Goal: Task Accomplishment & Management: Complete application form

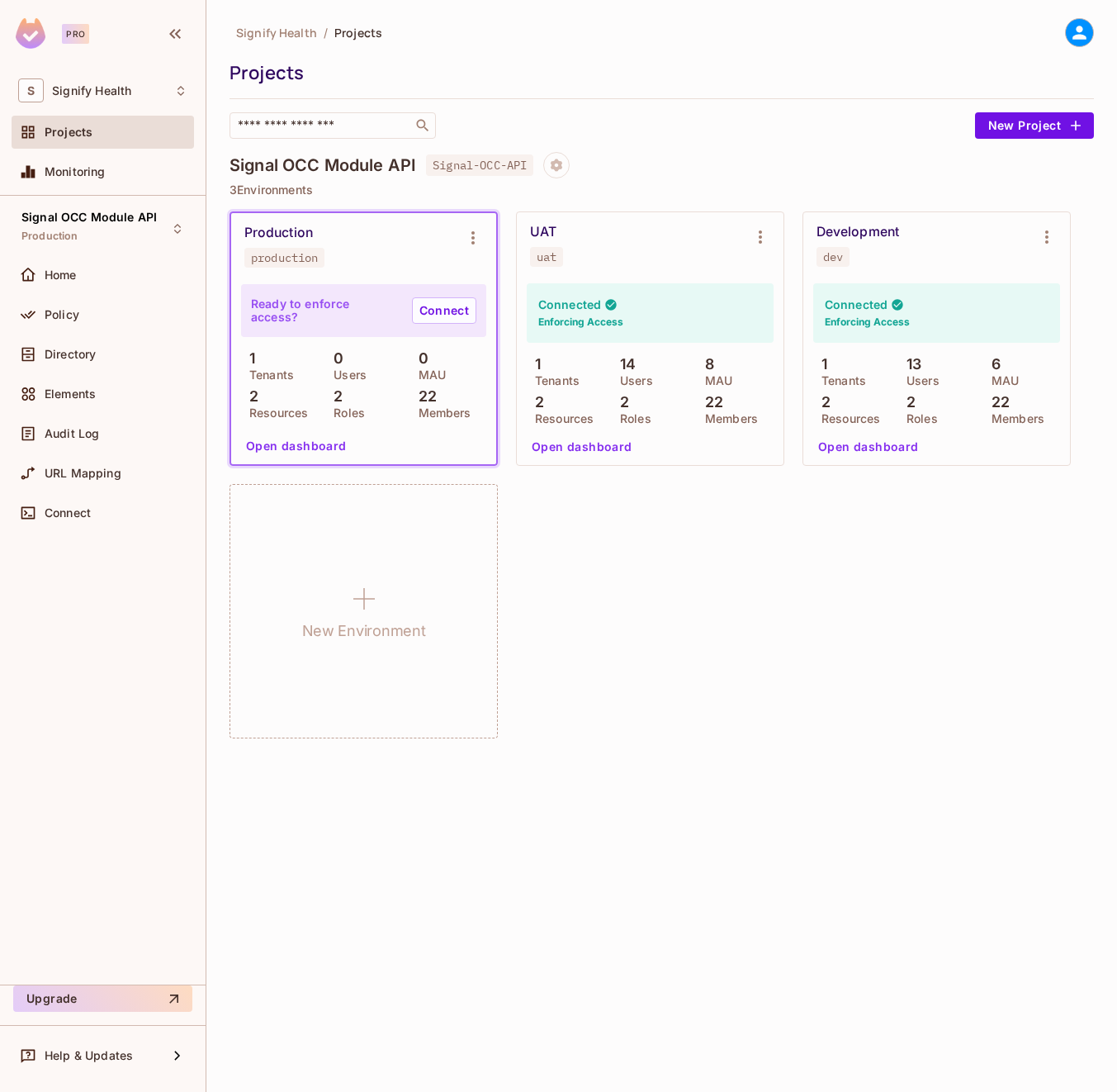
click at [122, 336] on div "Policy" at bounding box center [103, 317] width 182 height 39
click at [110, 358] on div "Directory" at bounding box center [116, 354] width 143 height 13
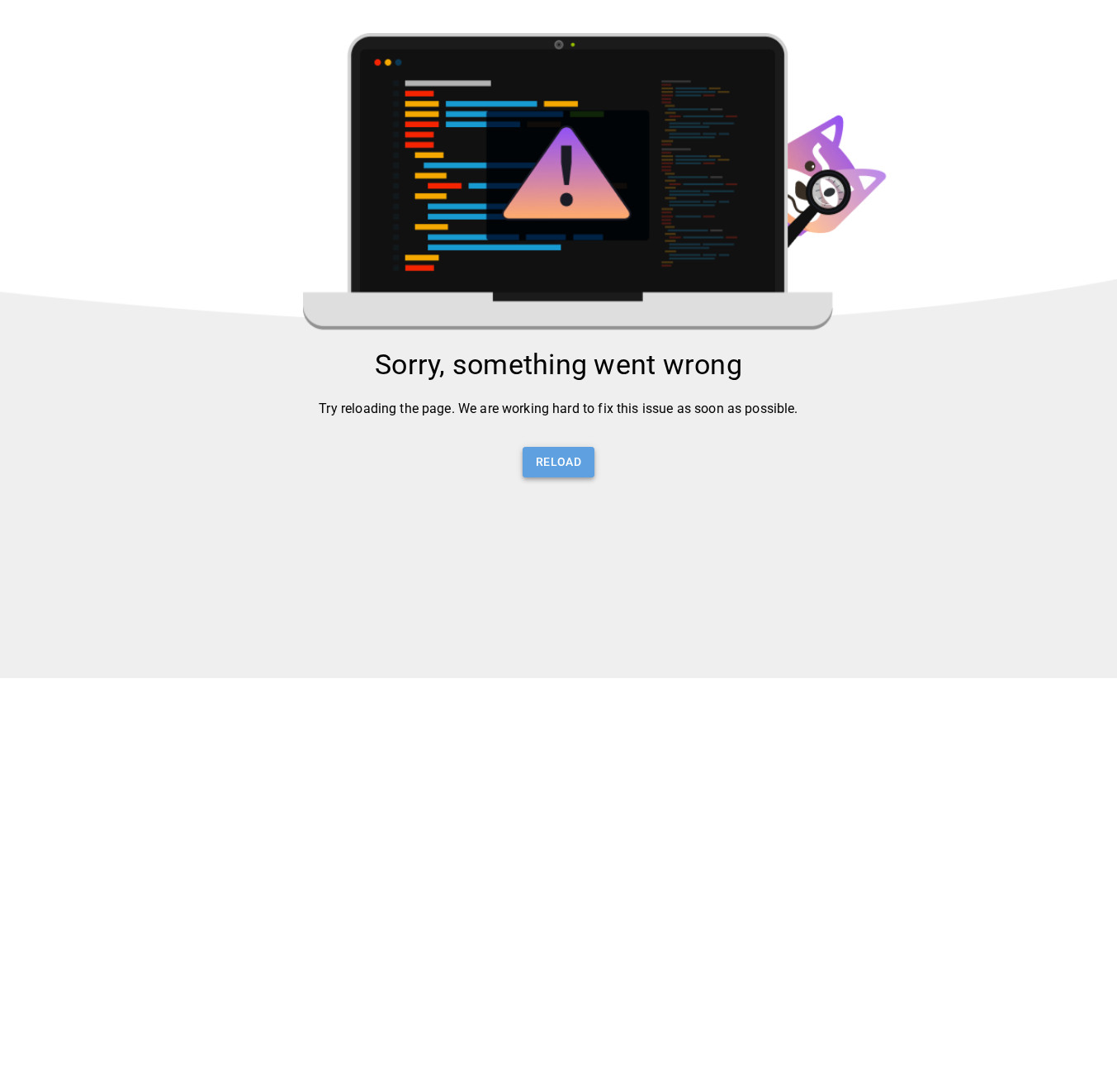
click at [546, 462] on button "Reload" at bounding box center [559, 462] width 72 height 31
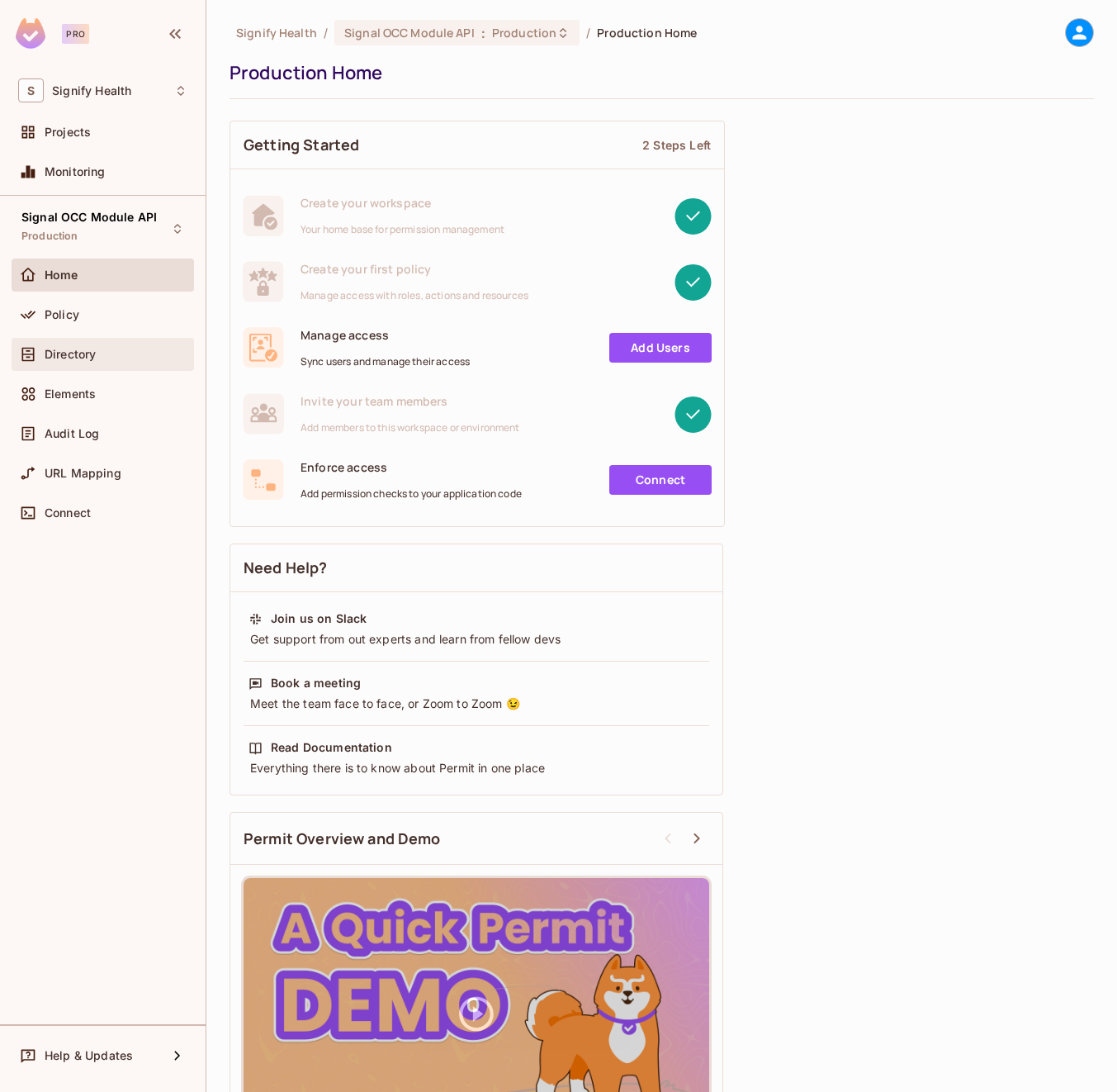
click at [138, 358] on div "Directory" at bounding box center [116, 354] width 143 height 13
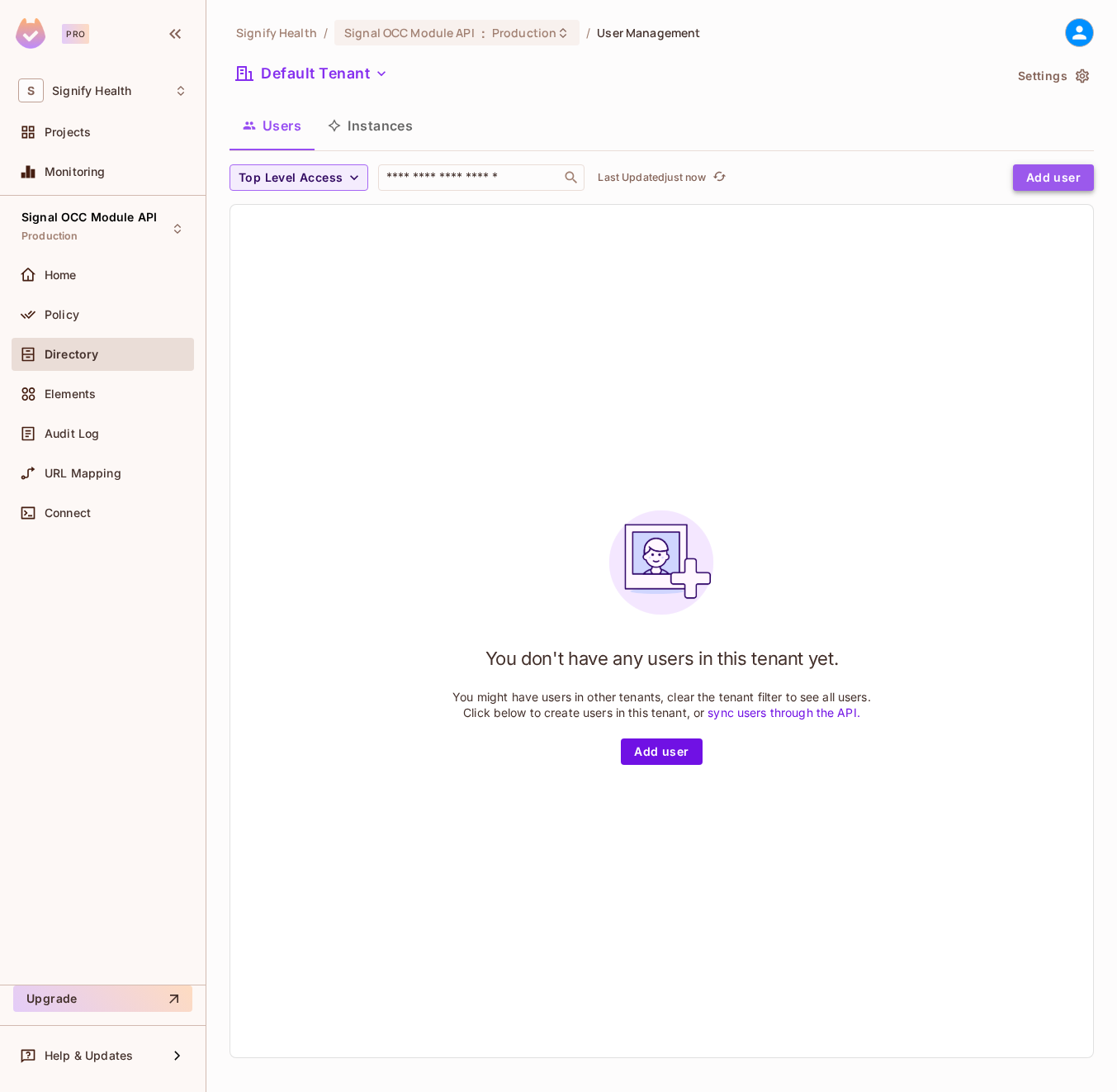
click at [1045, 176] on button "Add user" at bounding box center [1054, 178] width 81 height 26
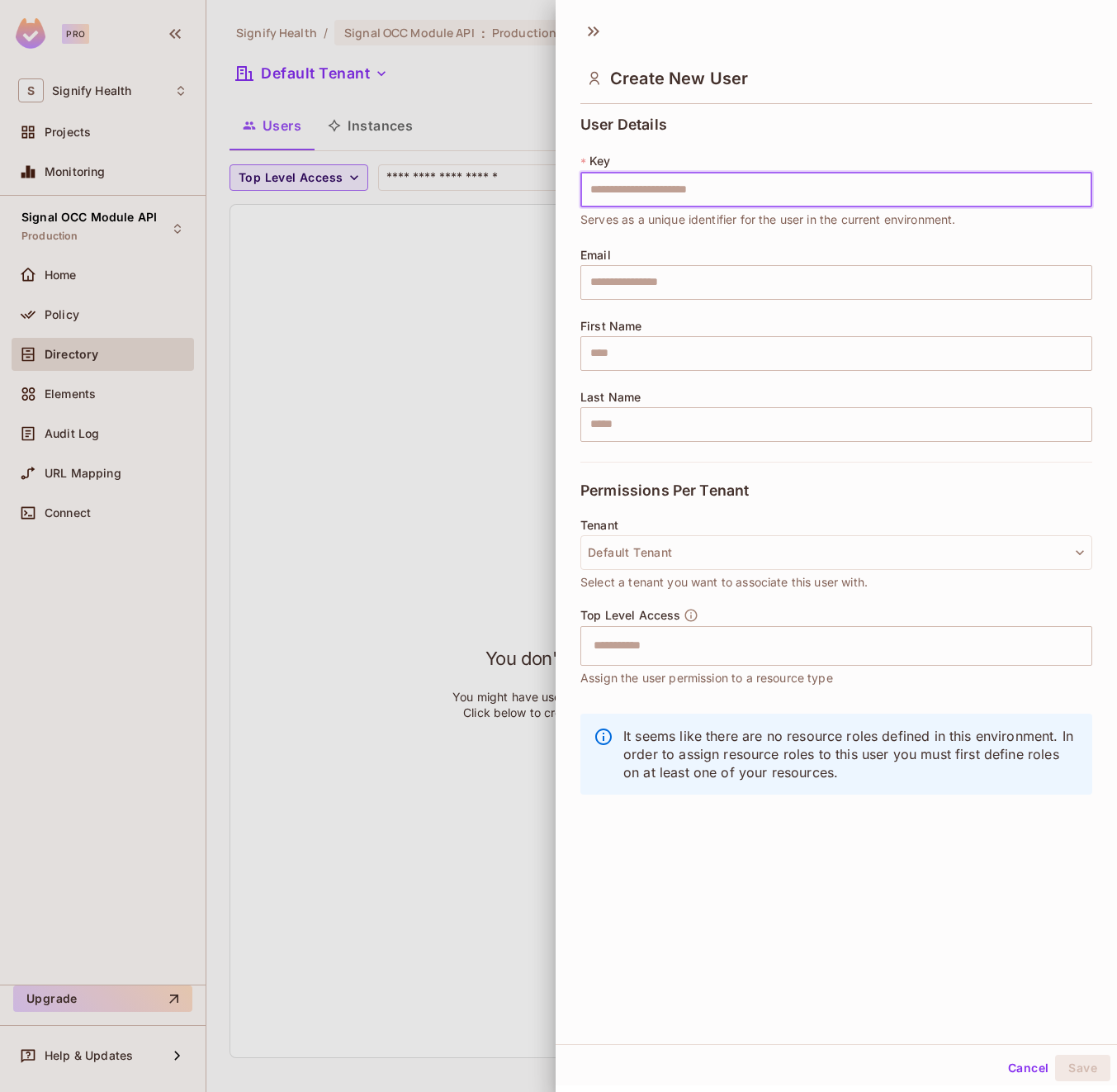
click at [725, 177] on input "text" at bounding box center [837, 190] width 512 height 35
click at [609, 283] on input "text" at bounding box center [837, 283] width 512 height 35
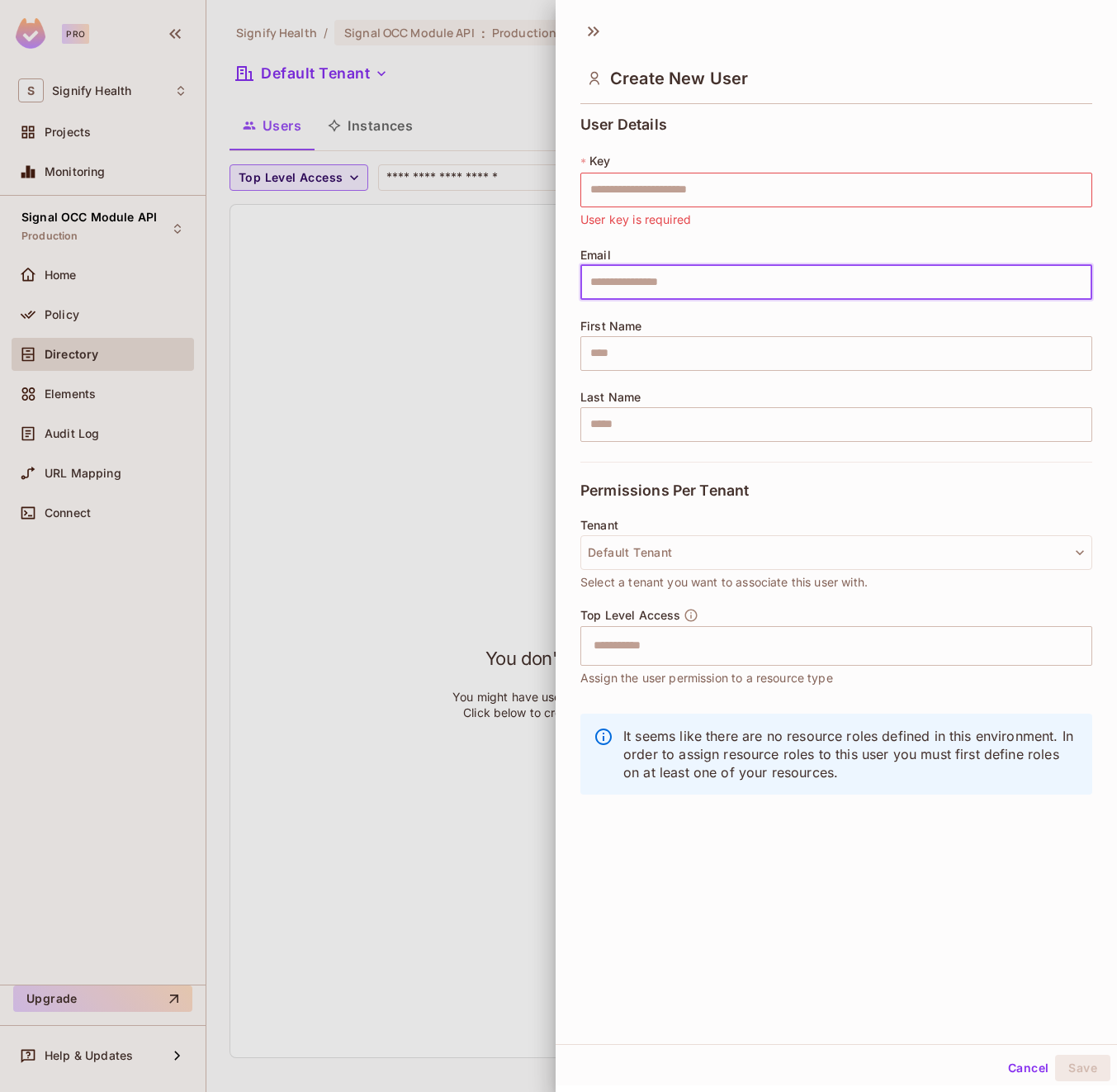
click at [530, 946] on div at bounding box center [558, 546] width 1117 height 1092
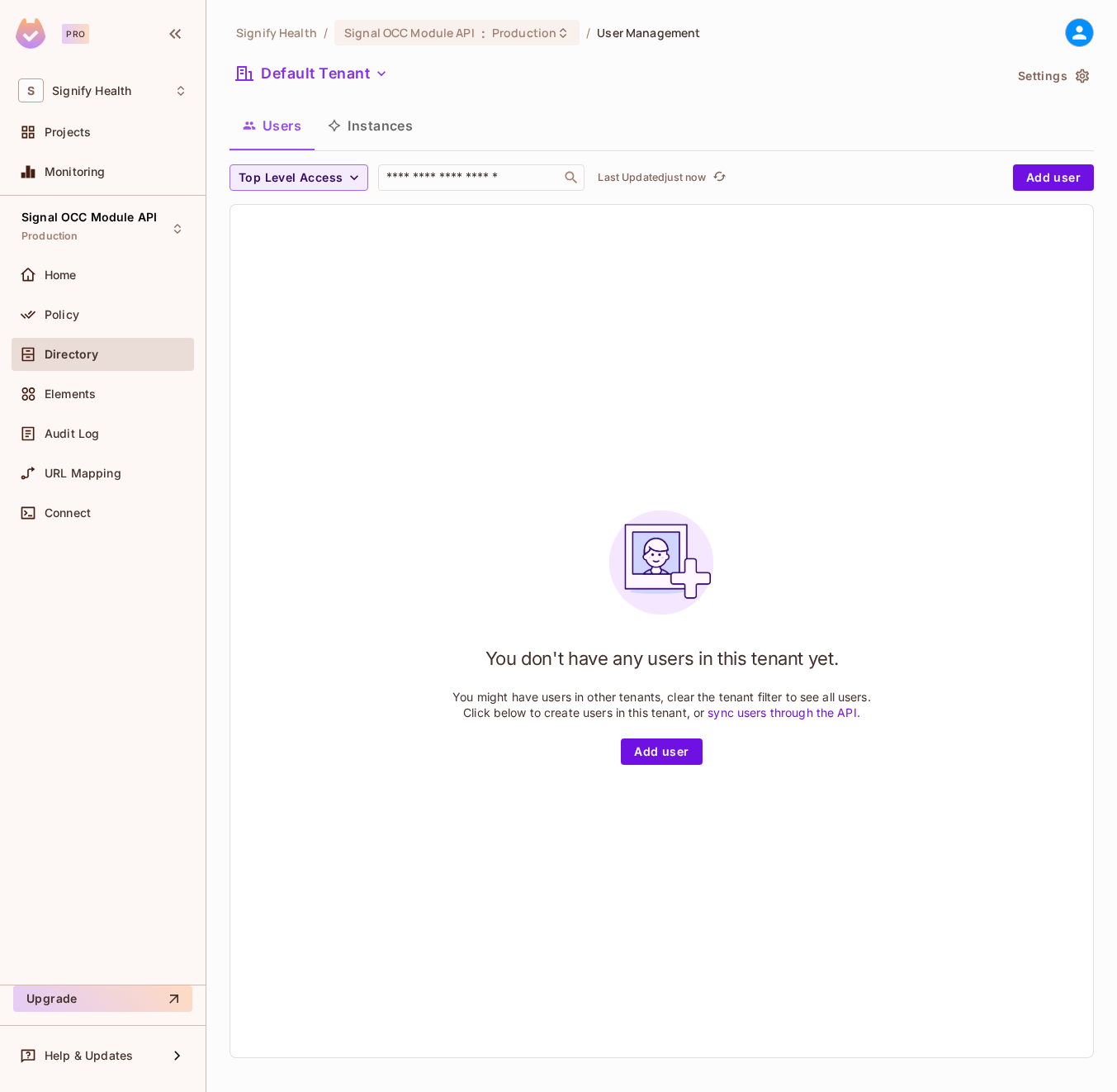
click at [786, 465] on div "You don't have any users in this tenant yet. You might have users in other tena…" at bounding box center [661, 631] width 863 height 853
click at [1018, 174] on button "Add user" at bounding box center [1054, 178] width 81 height 26
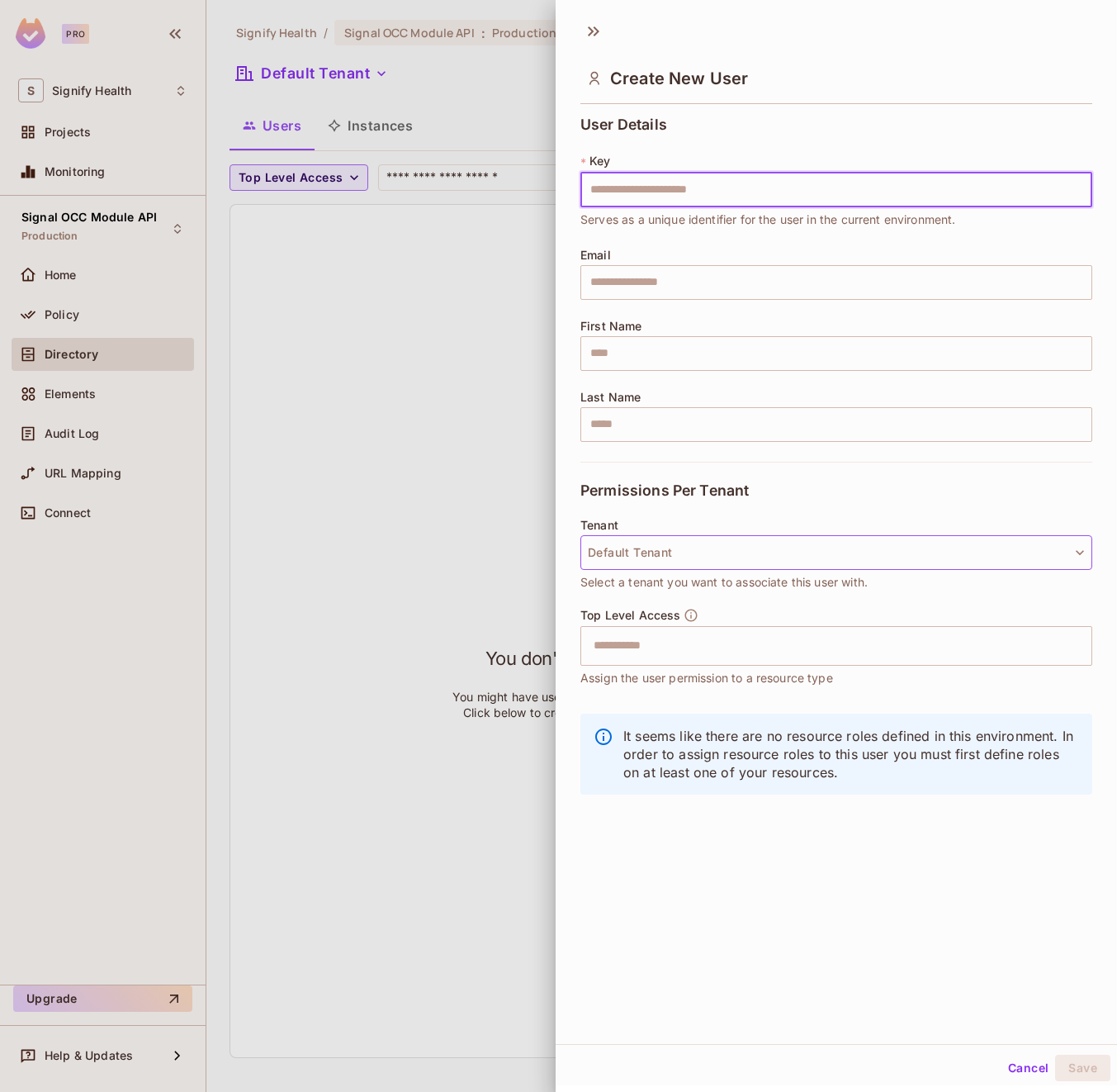
click at [829, 547] on button "Default Tenant" at bounding box center [837, 553] width 512 height 35
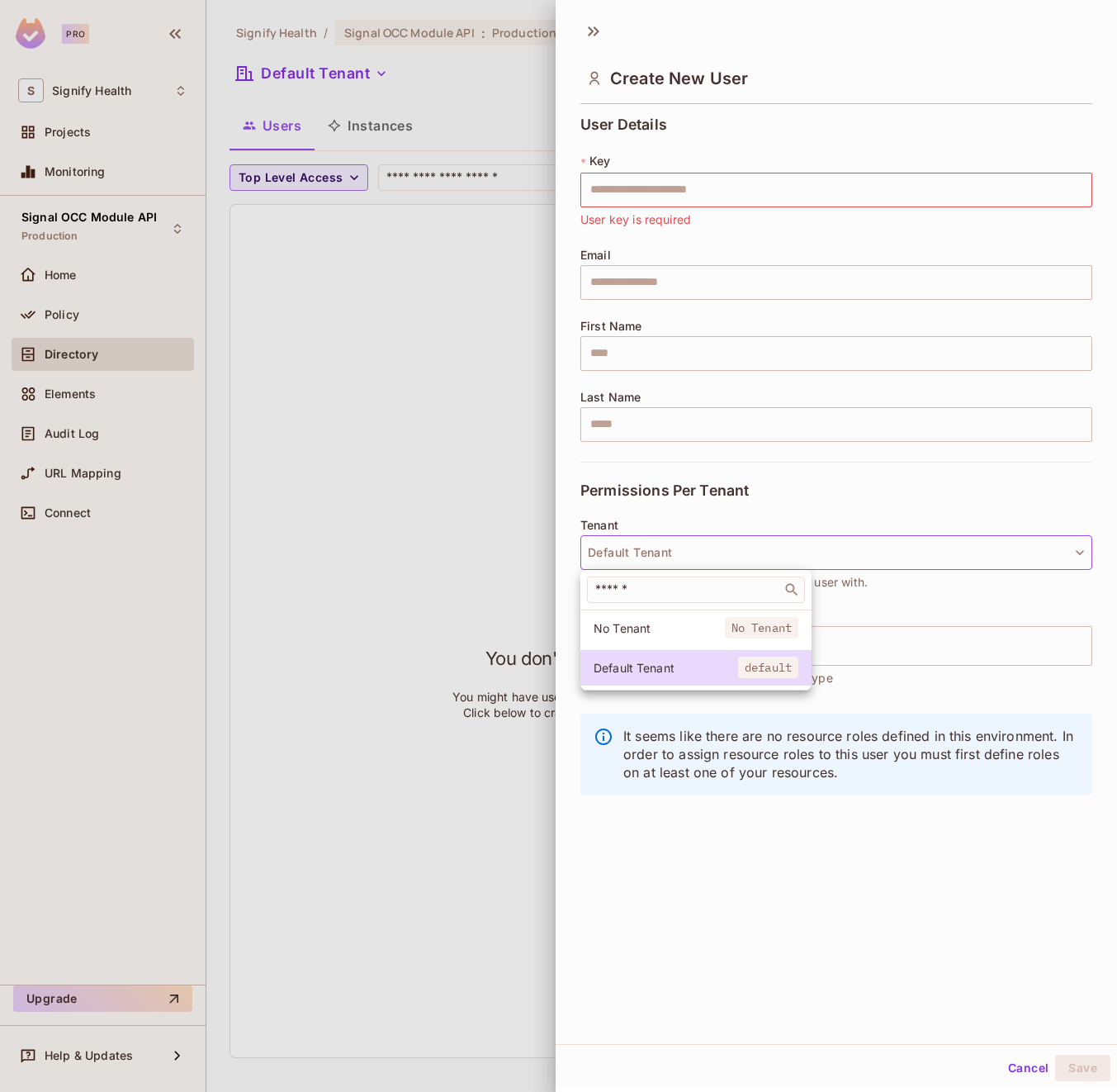
click at [831, 554] on div at bounding box center [558, 546] width 1117 height 1092
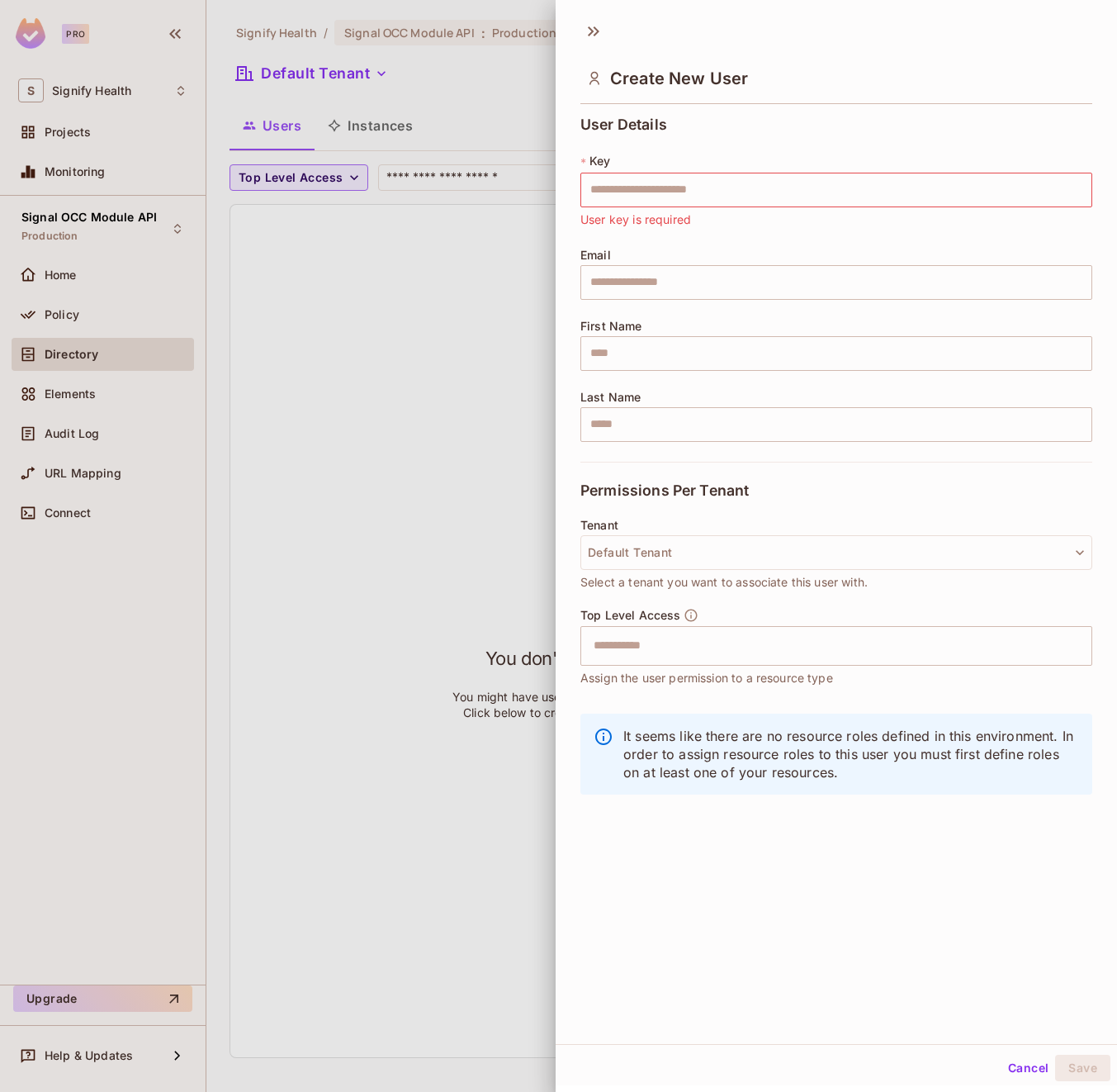
click at [492, 535] on div at bounding box center [558, 546] width 1117 height 1092
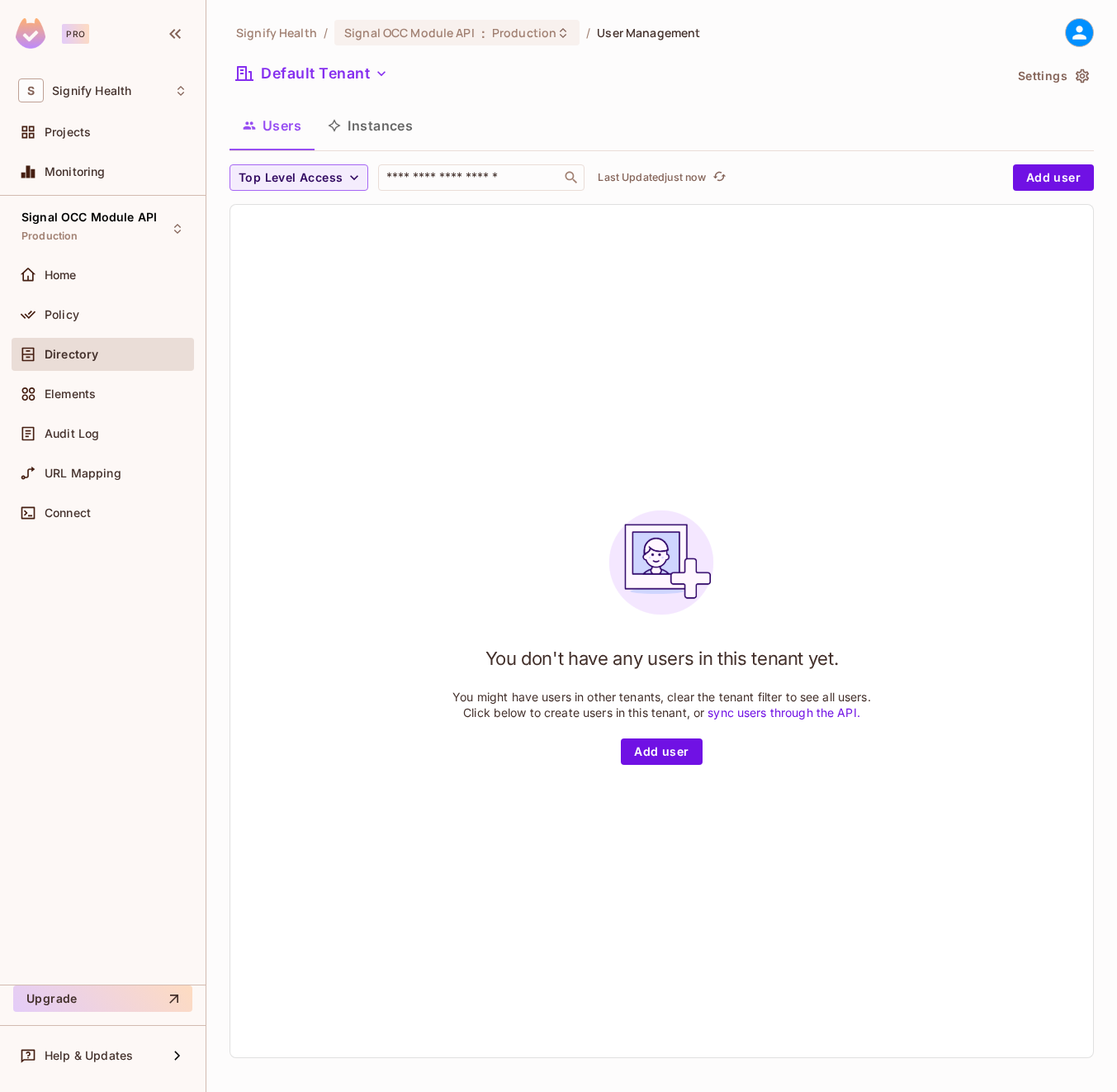
click at [845, 283] on div "You don't have any users in this tenant yet. You might have users in other tena…" at bounding box center [661, 631] width 863 height 853
click at [435, 466] on div "You don't have any users in this tenant yet. You might have users in other tena…" at bounding box center [661, 631] width 863 height 853
click at [1053, 185] on button "Add user" at bounding box center [1054, 178] width 81 height 26
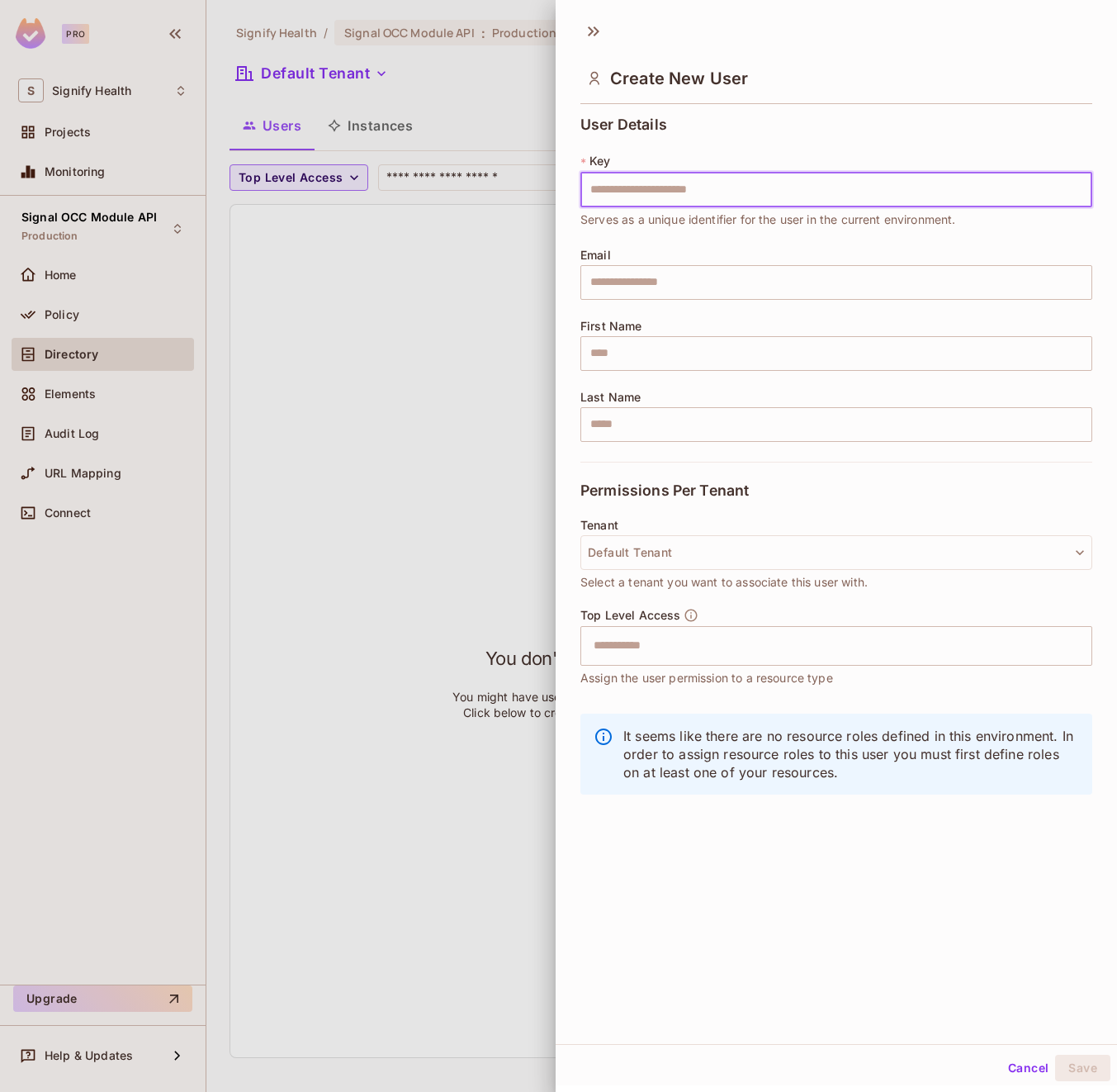
click at [774, 189] on input "text" at bounding box center [837, 190] width 512 height 35
type input "**********"
click at [783, 188] on input "**********" at bounding box center [837, 190] width 512 height 35
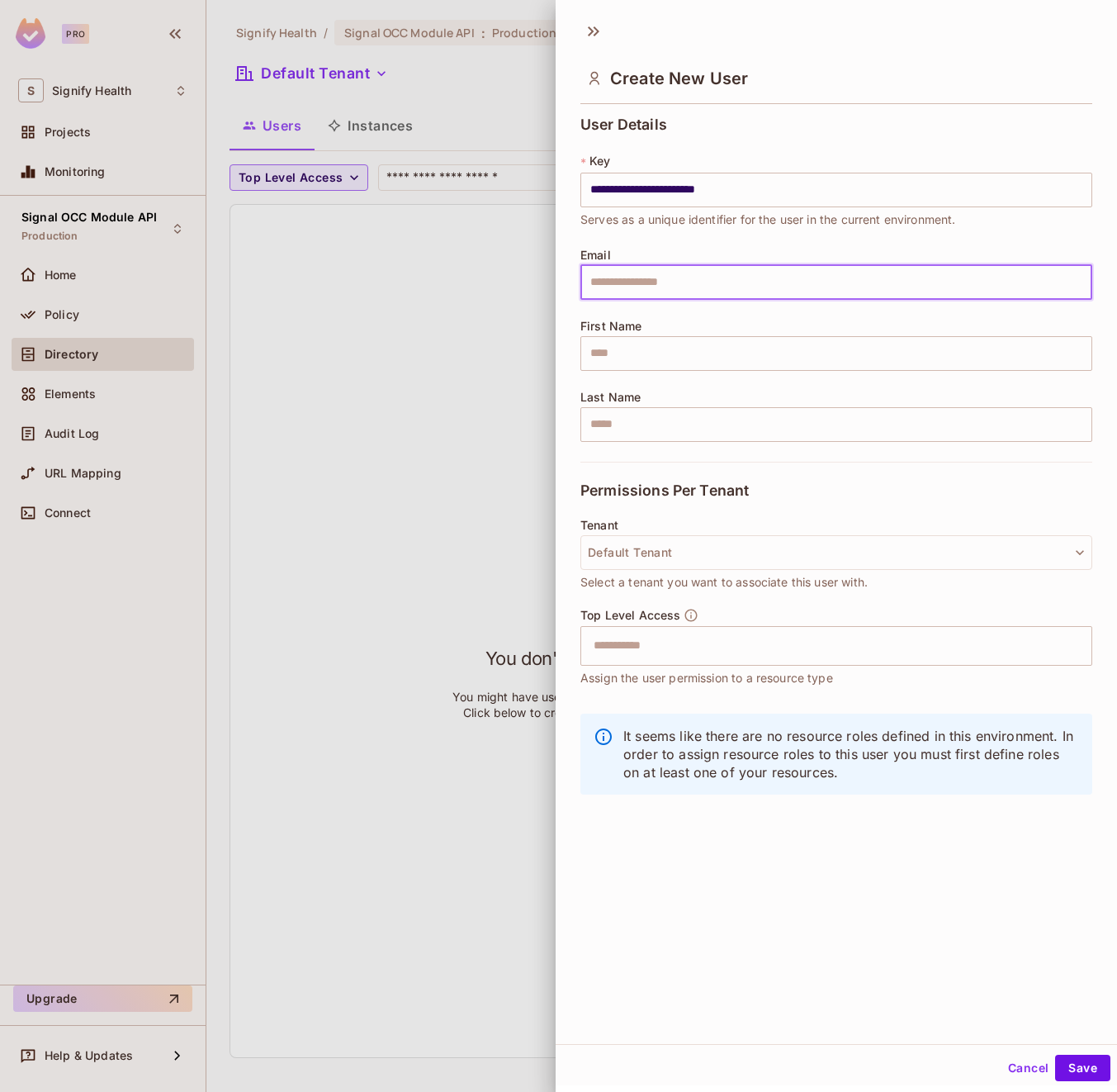
click at [779, 285] on input "text" at bounding box center [837, 283] width 512 height 35
paste input "**********"
type input "**********"
click at [728, 345] on input "text" at bounding box center [837, 354] width 512 height 35
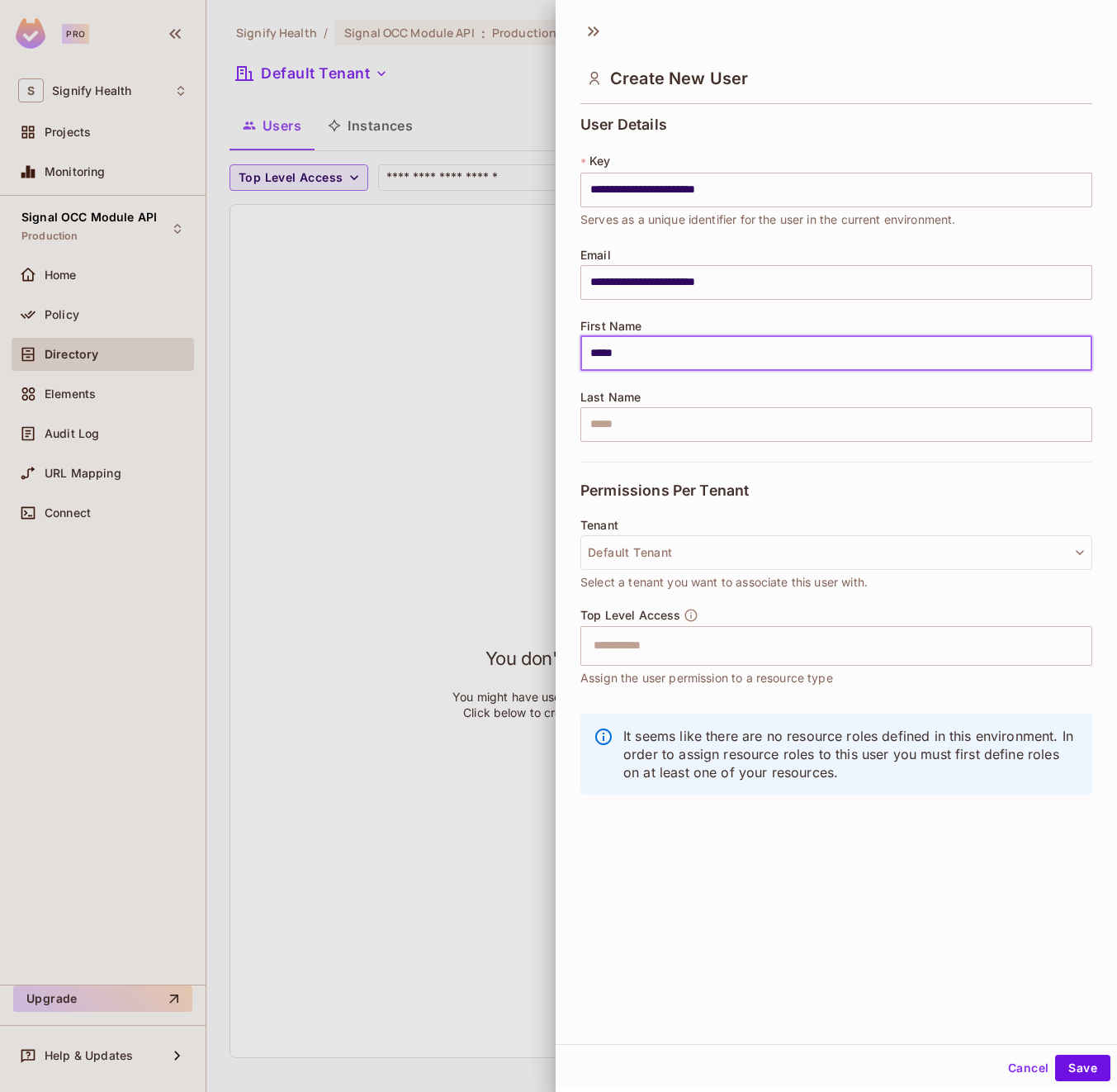
type input "*****"
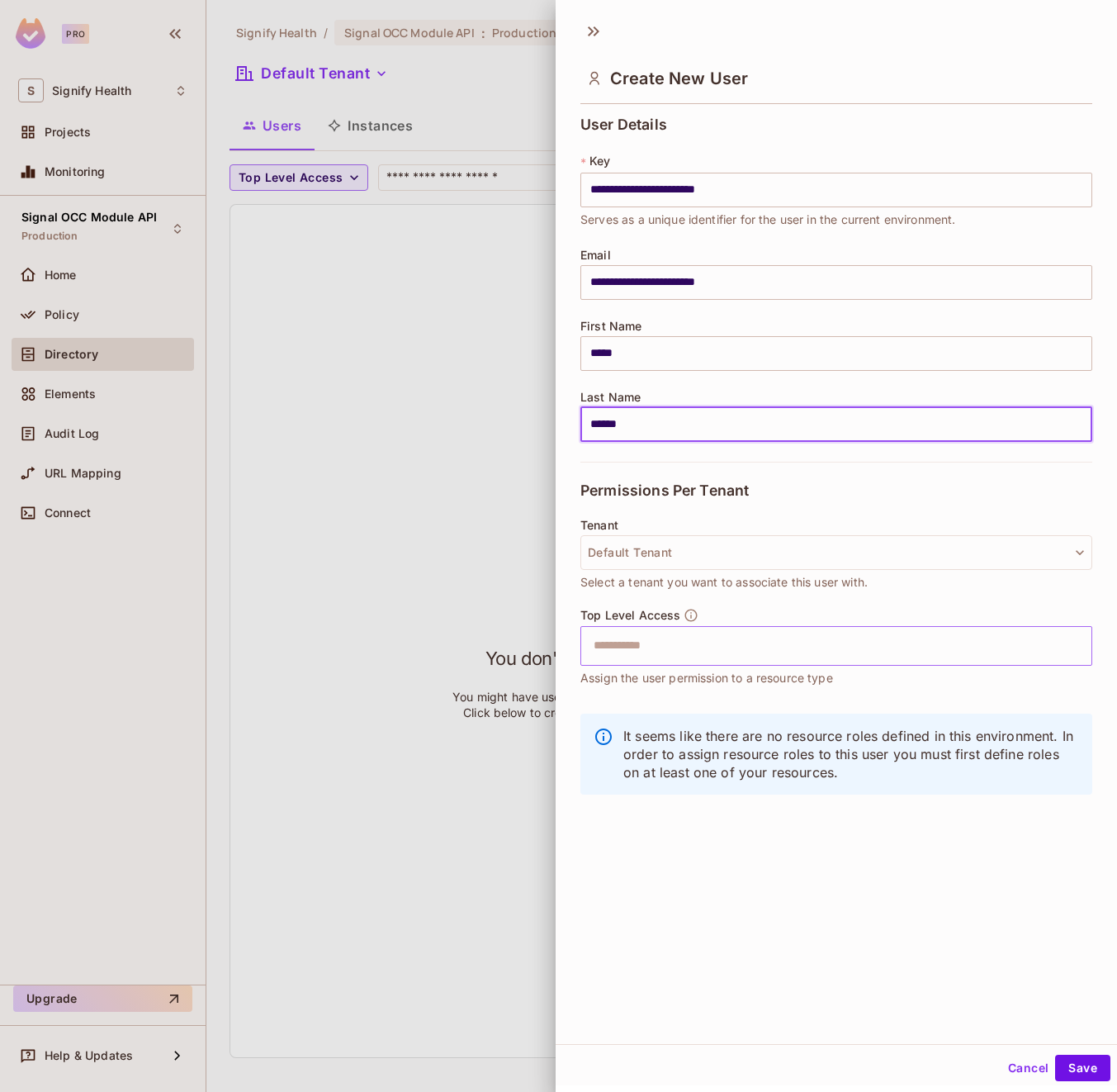
type input "******"
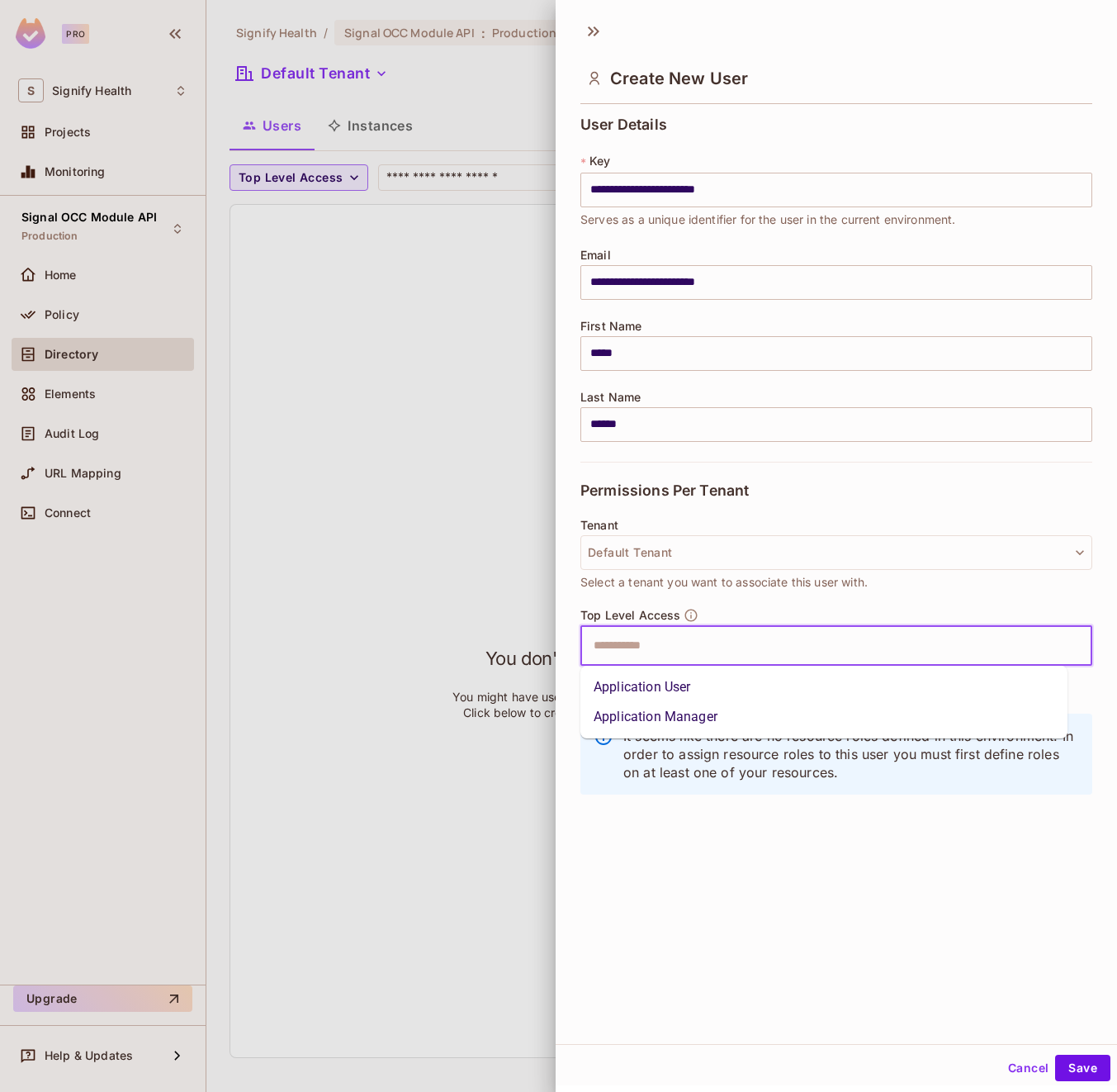
click at [741, 635] on input "text" at bounding box center [822, 646] width 477 height 33
click at [699, 666] on ul "Application User Application Manager" at bounding box center [824, 702] width 487 height 73
click at [694, 680] on li "Application User" at bounding box center [824, 687] width 487 height 30
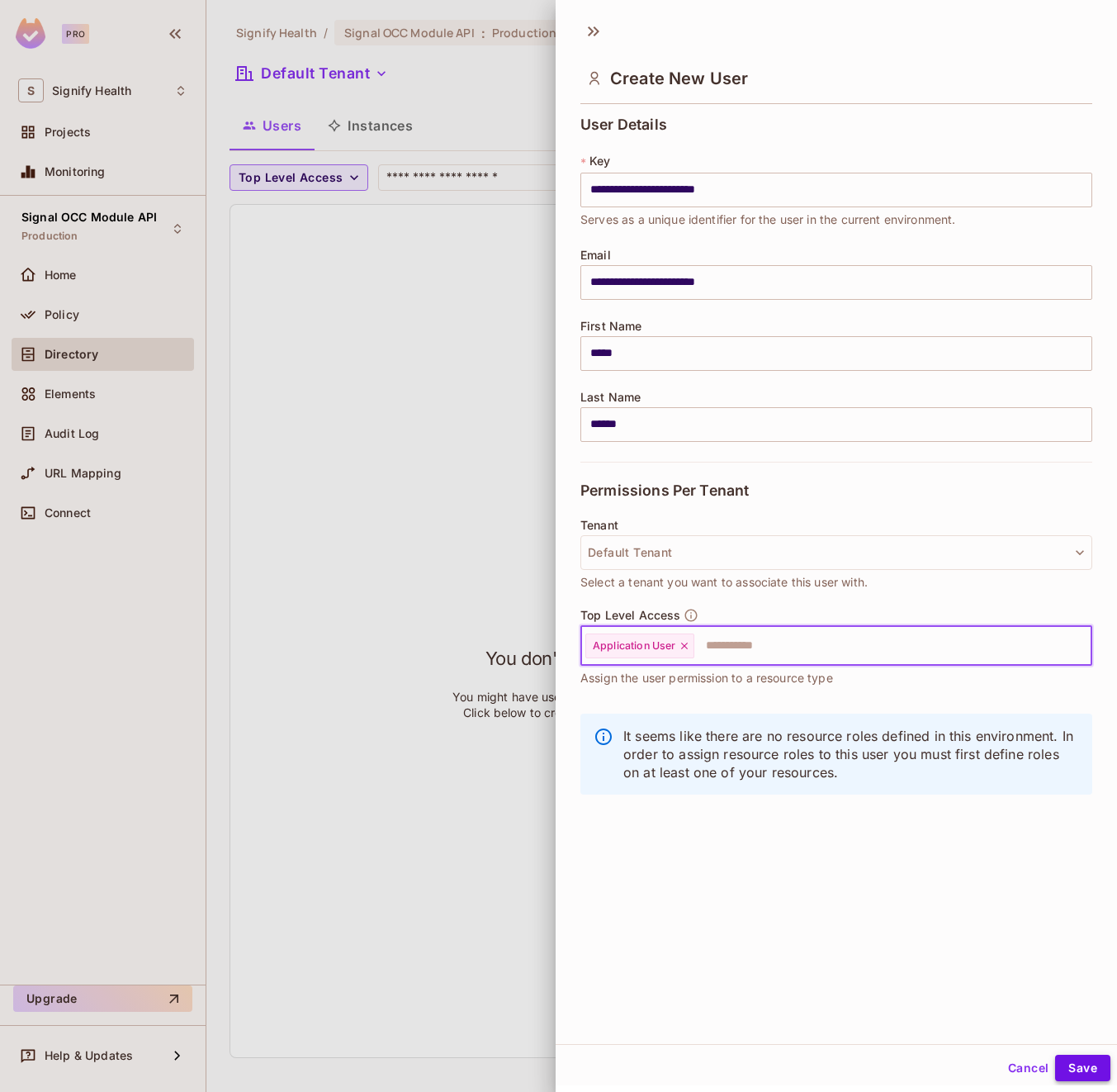
click at [1085, 1076] on button "Save" at bounding box center [1083, 1068] width 55 height 26
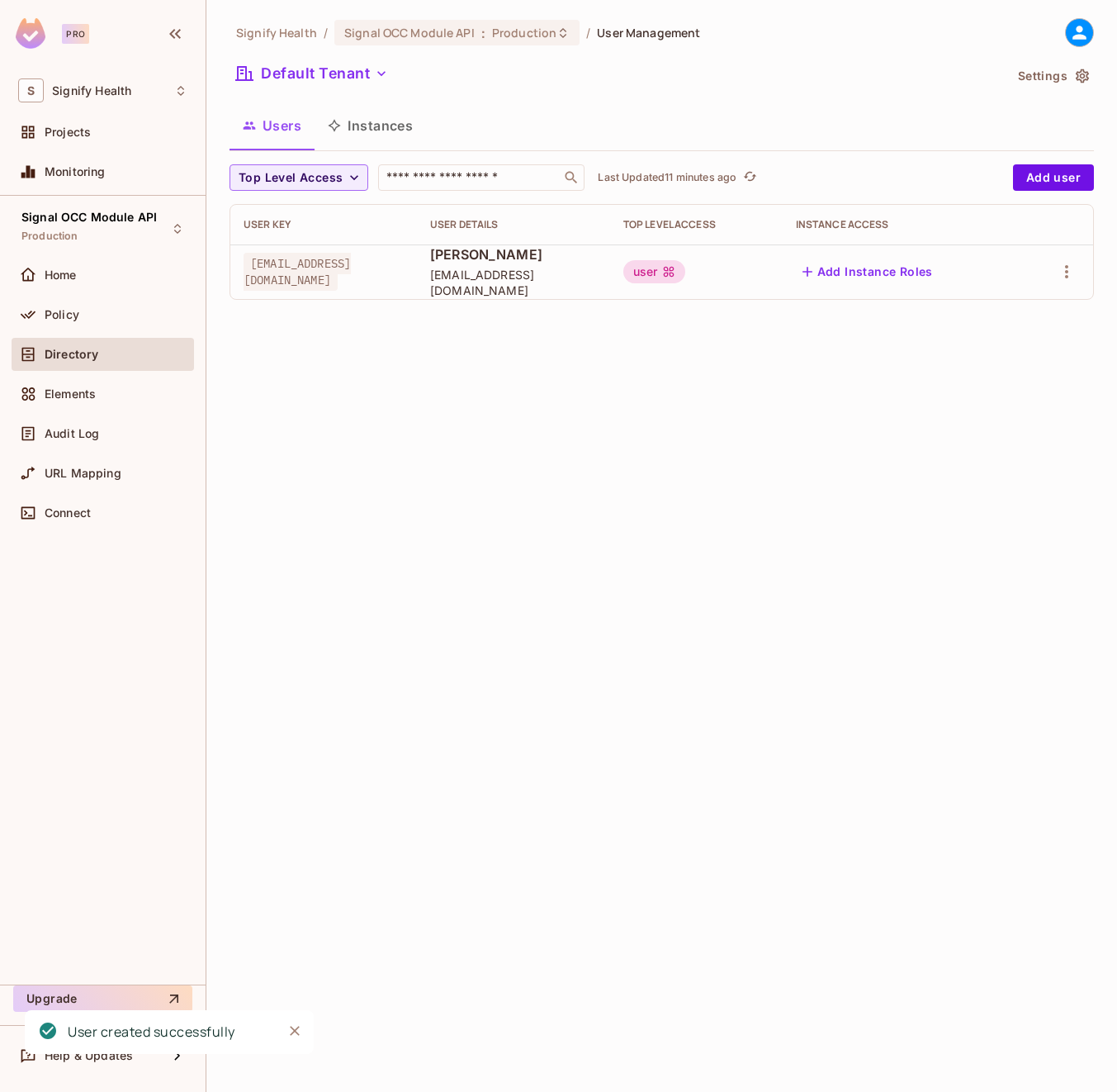
drag, startPoint x: 473, startPoint y: 601, endPoint x: 635, endPoint y: 615, distance: 162.6
click at [473, 601] on div "Signify Health / Signal OCC Module API : Production / User Management Default T…" at bounding box center [662, 546] width 911 height 1092
click at [623, 554] on div "Signify Health / Signal OCC Module API : Production / User Management Default T…" at bounding box center [662, 546] width 911 height 1092
